Goal: Transaction & Acquisition: Purchase product/service

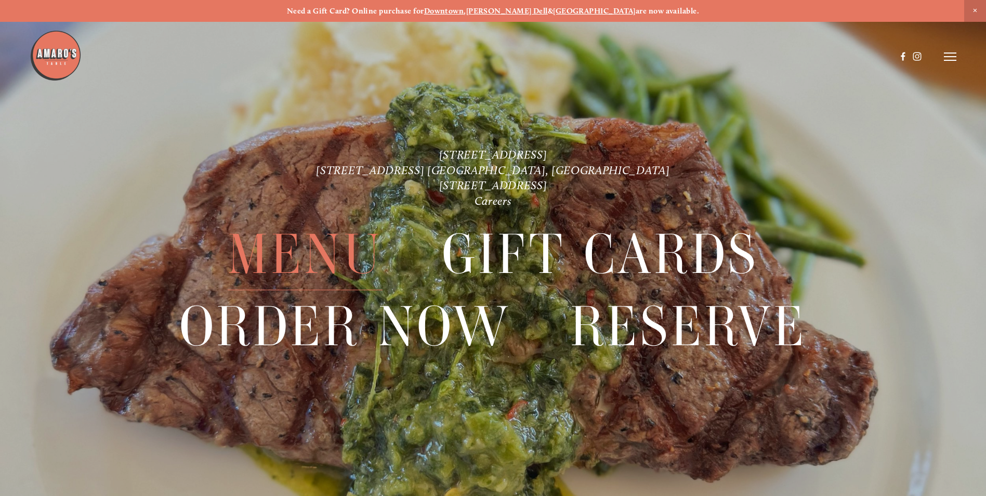
click at [312, 250] on span "Menu" at bounding box center [305, 254] width 155 height 71
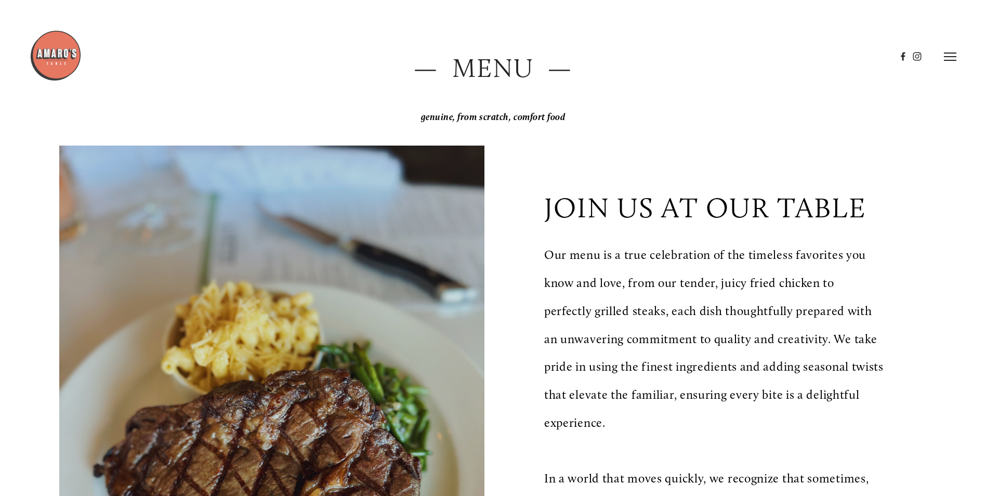
scroll to position [104, 0]
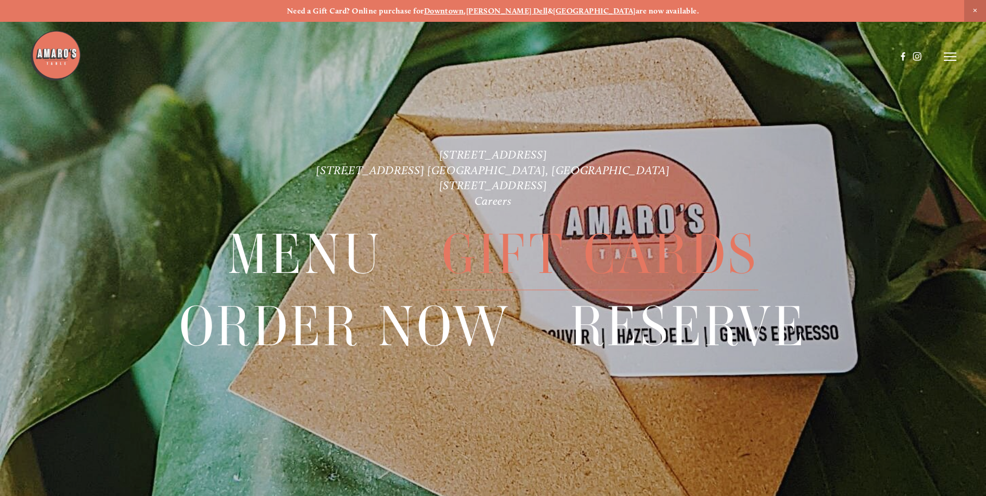
click at [587, 256] on span "Gift Cards" at bounding box center [600, 254] width 316 height 71
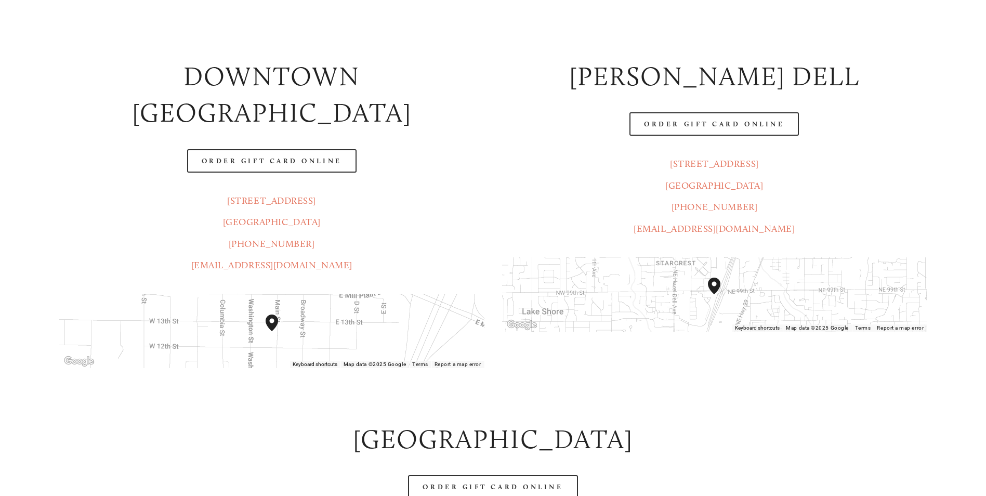
scroll to position [468, 0]
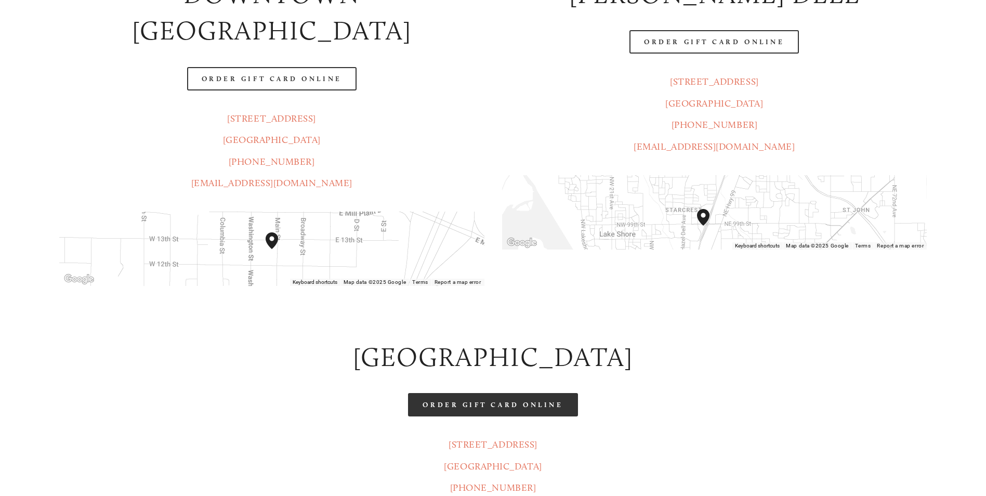
click at [508, 393] on link "Order Gift Card Online" at bounding box center [492, 404] width 169 height 23
